Goal: Information Seeking & Learning: Find specific fact

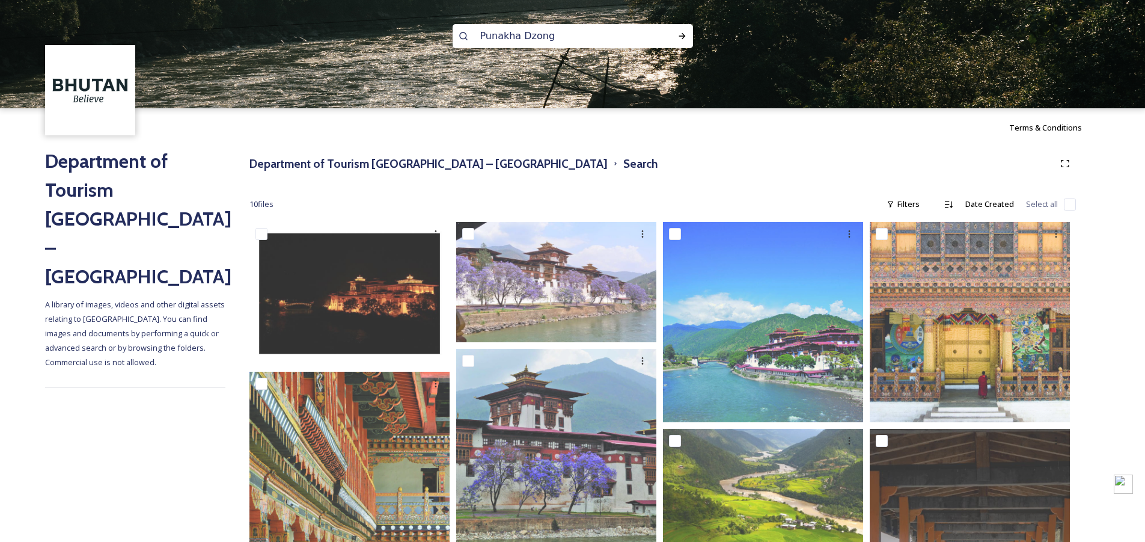
click at [541, 41] on input "Punakha Dzong" at bounding box center [556, 36] width 165 height 26
click at [681, 38] on icon at bounding box center [683, 36] width 10 height 10
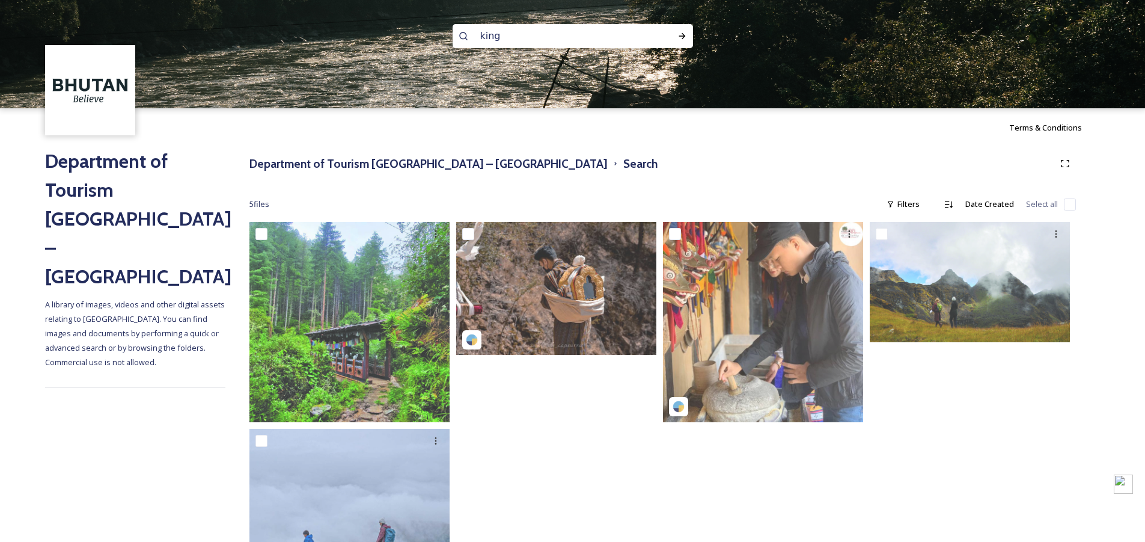
click at [518, 40] on input "king" at bounding box center [556, 36] width 165 height 26
type input "[PERSON_NAME]"
click at [679, 37] on icon at bounding box center [683, 36] width 10 height 10
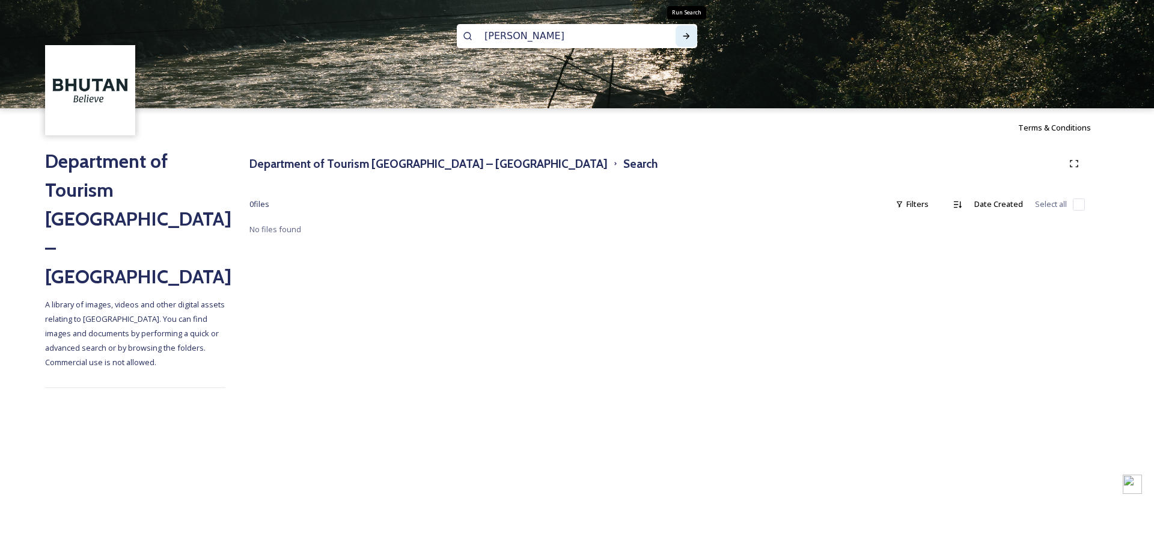
click at [682, 34] on icon at bounding box center [687, 36] width 10 height 10
click at [623, 34] on input "[PERSON_NAME]" at bounding box center [561, 36] width 165 height 26
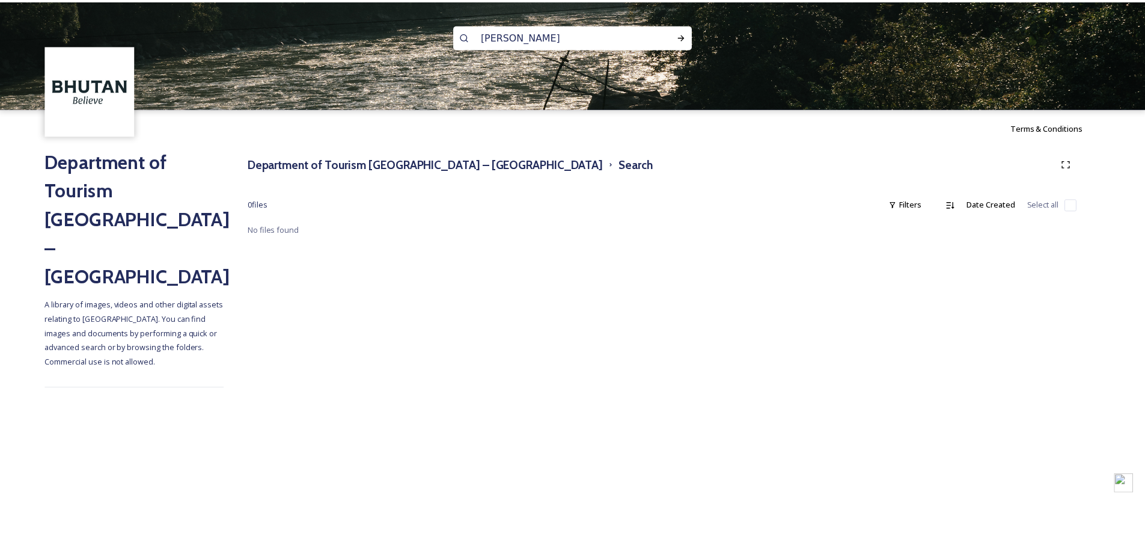
scroll to position [1, 0]
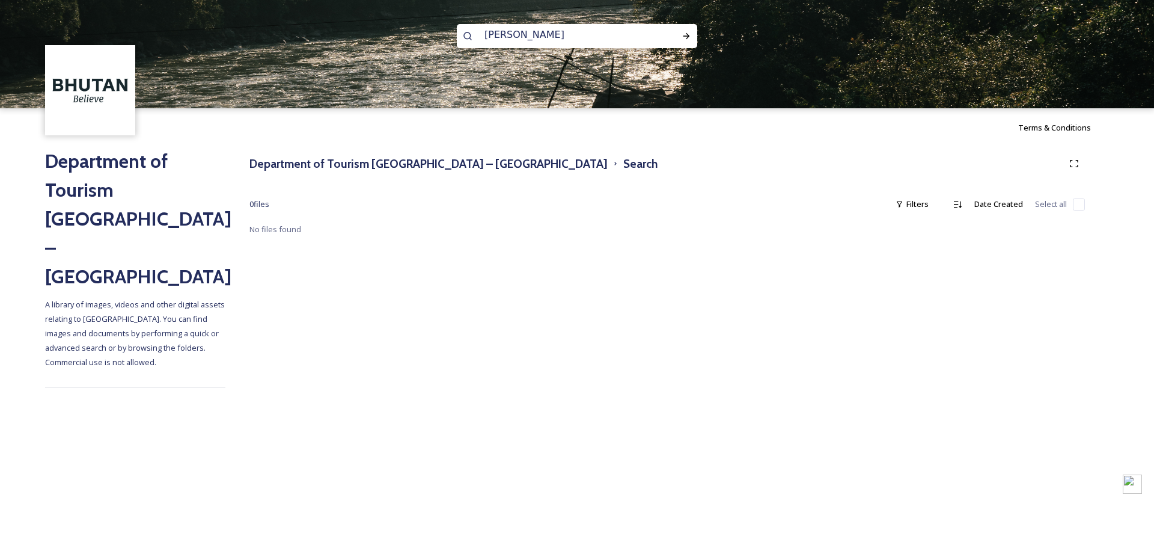
drag, startPoint x: 626, startPoint y: 34, endPoint x: 381, endPoint y: 47, distance: 245.6
click at [381, 47] on div "[PERSON_NAME]" at bounding box center [577, 54] width 1154 height 108
type input "royal"
click at [682, 31] on div "Run Search" at bounding box center [687, 36] width 22 height 22
